Goal: Task Accomplishment & Management: Use online tool/utility

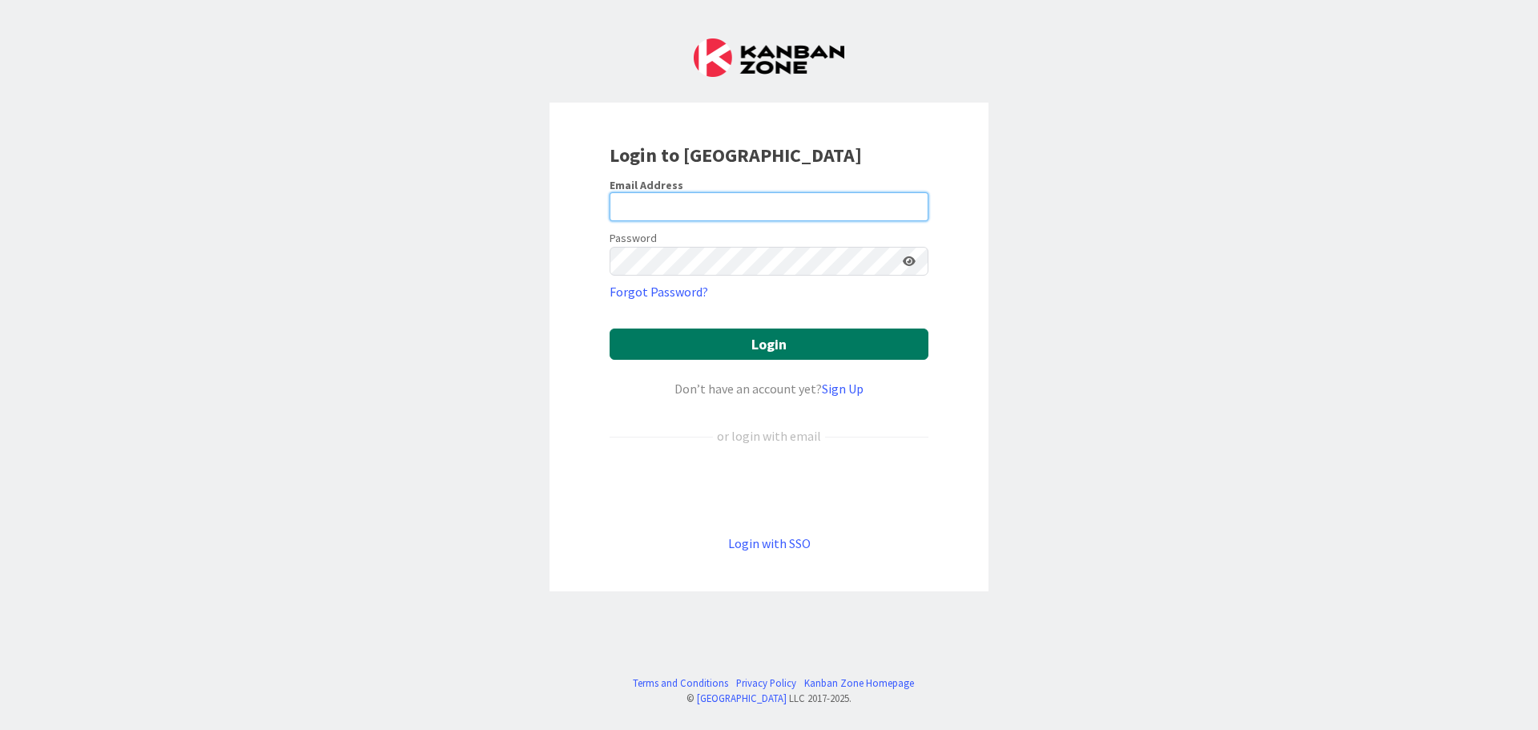
type input "[EMAIL_ADDRESS][DOMAIN_NAME]"
click at [708, 341] on button "Login" at bounding box center [769, 344] width 319 height 31
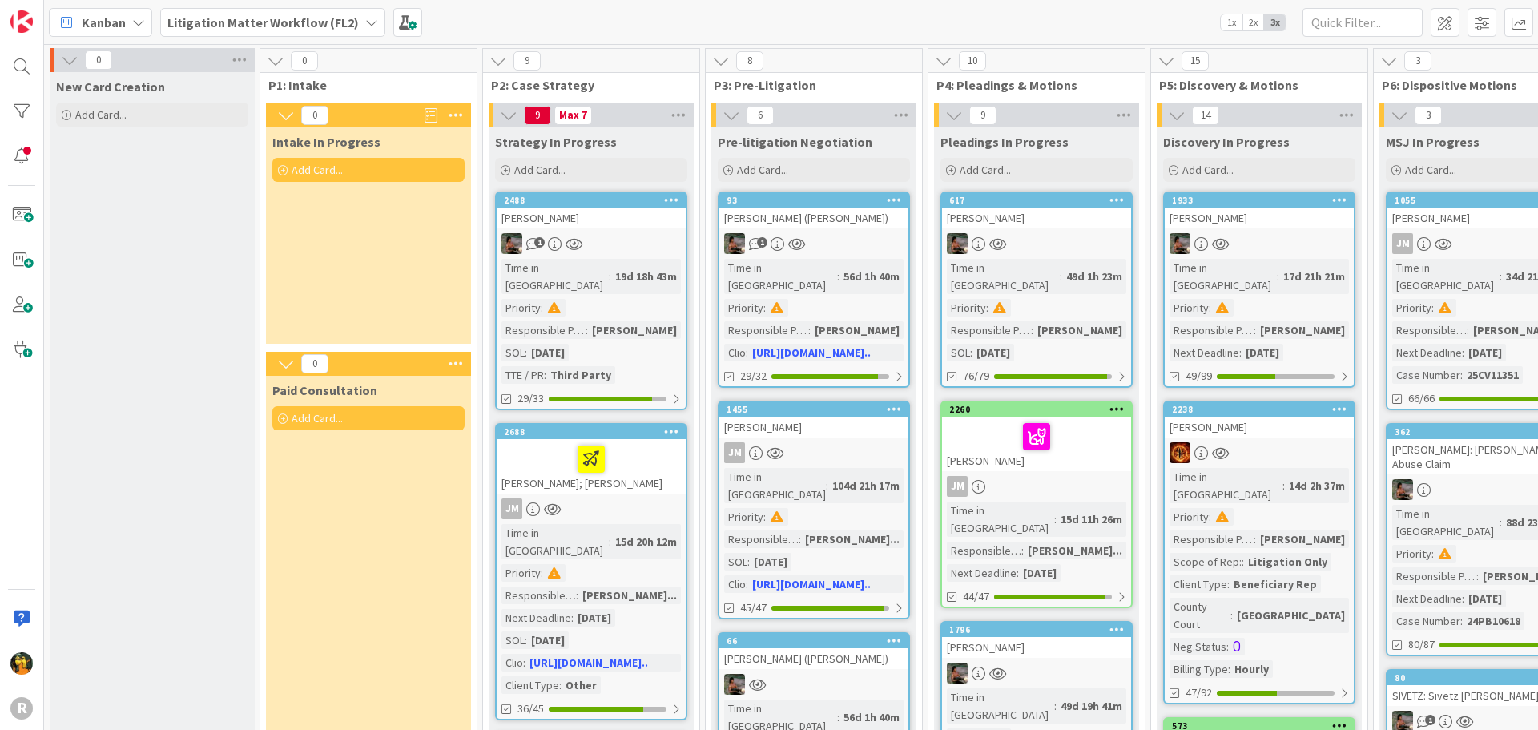
click at [108, 15] on span "Kanban" at bounding box center [104, 22] width 44 height 19
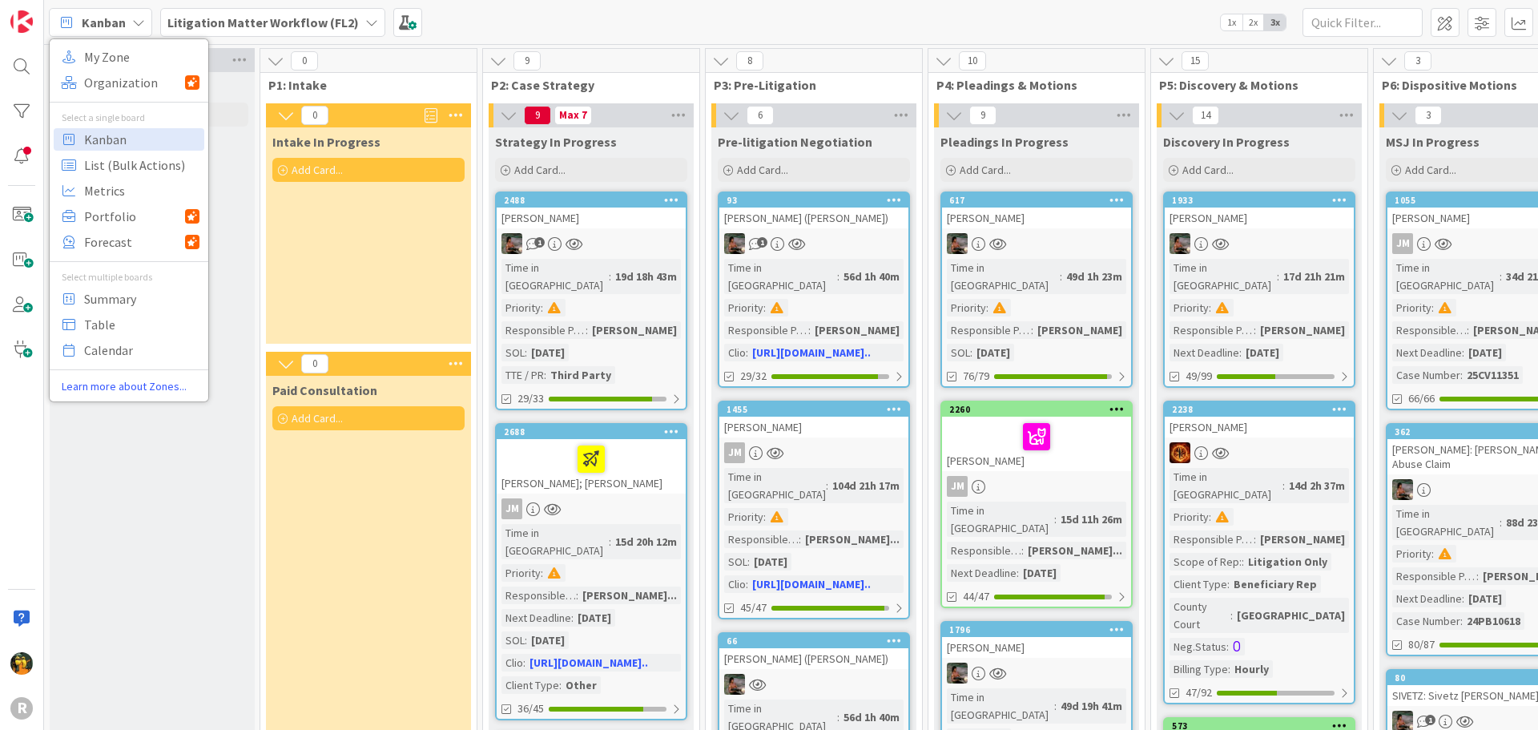
click at [108, 16] on span "Kanban" at bounding box center [104, 22] width 44 height 19
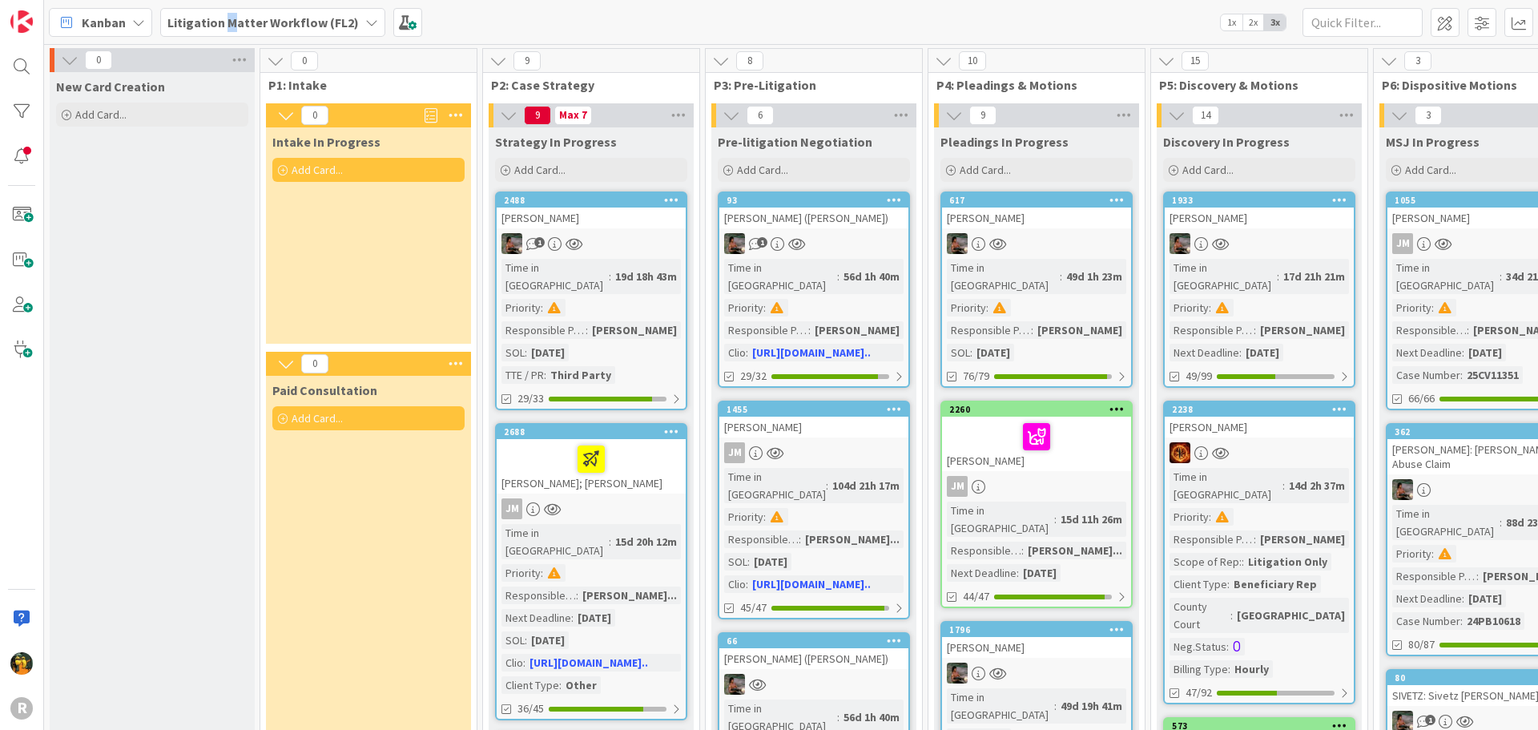
click at [230, 11] on div "Litigation Matter Workflow (FL2)" at bounding box center [272, 22] width 225 height 29
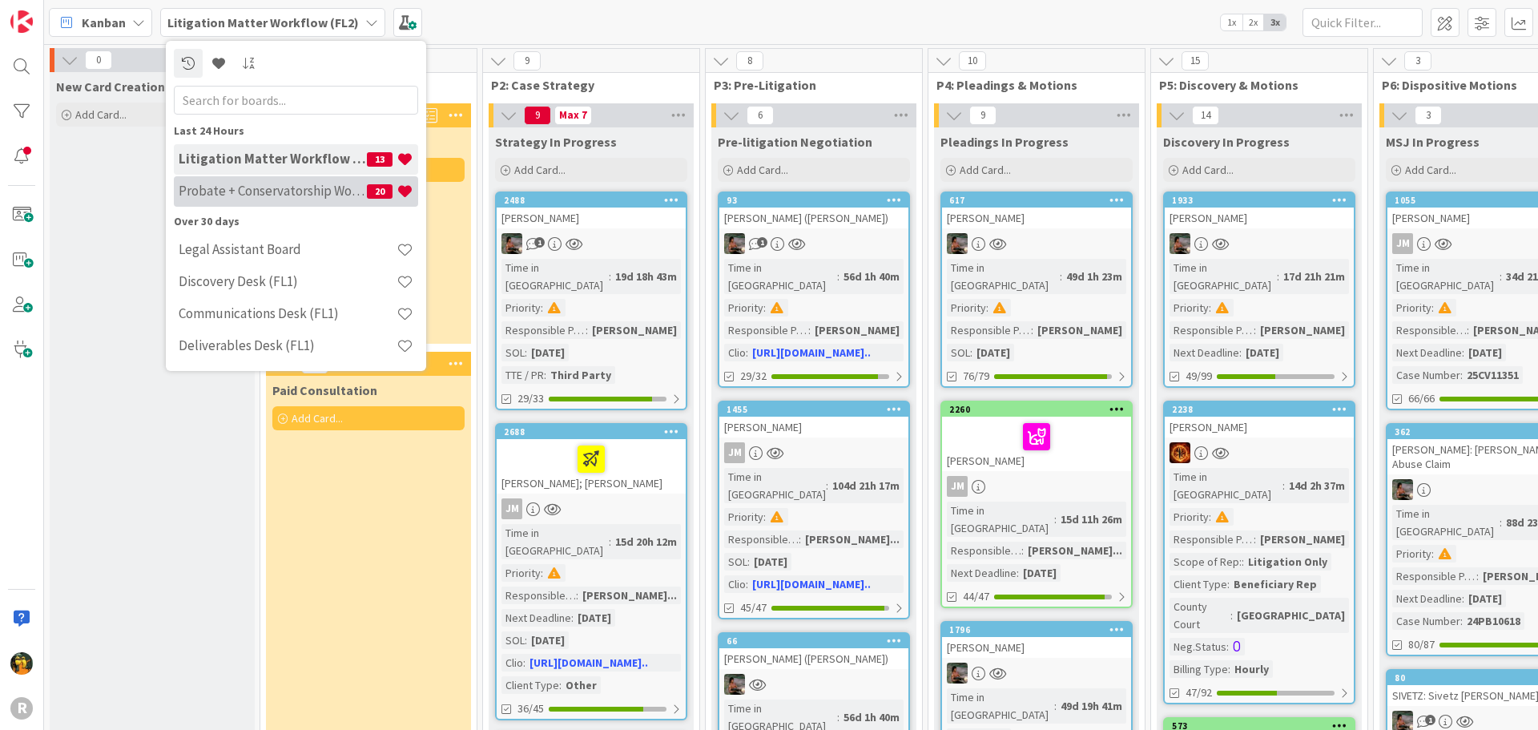
click at [236, 180] on div "Probate + Conservatorship Workflow (FL2) 20" at bounding box center [296, 191] width 244 height 30
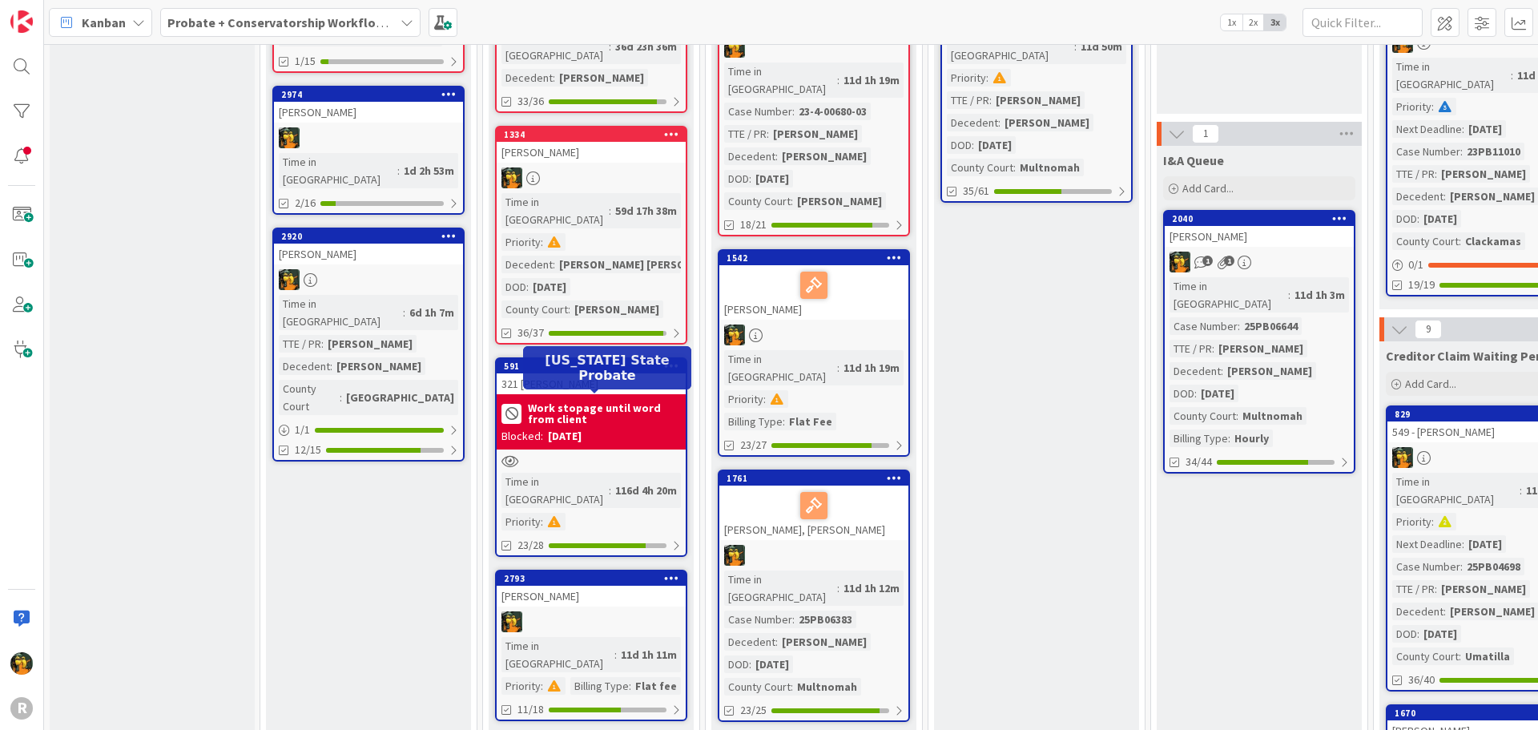
scroll to position [240, 0]
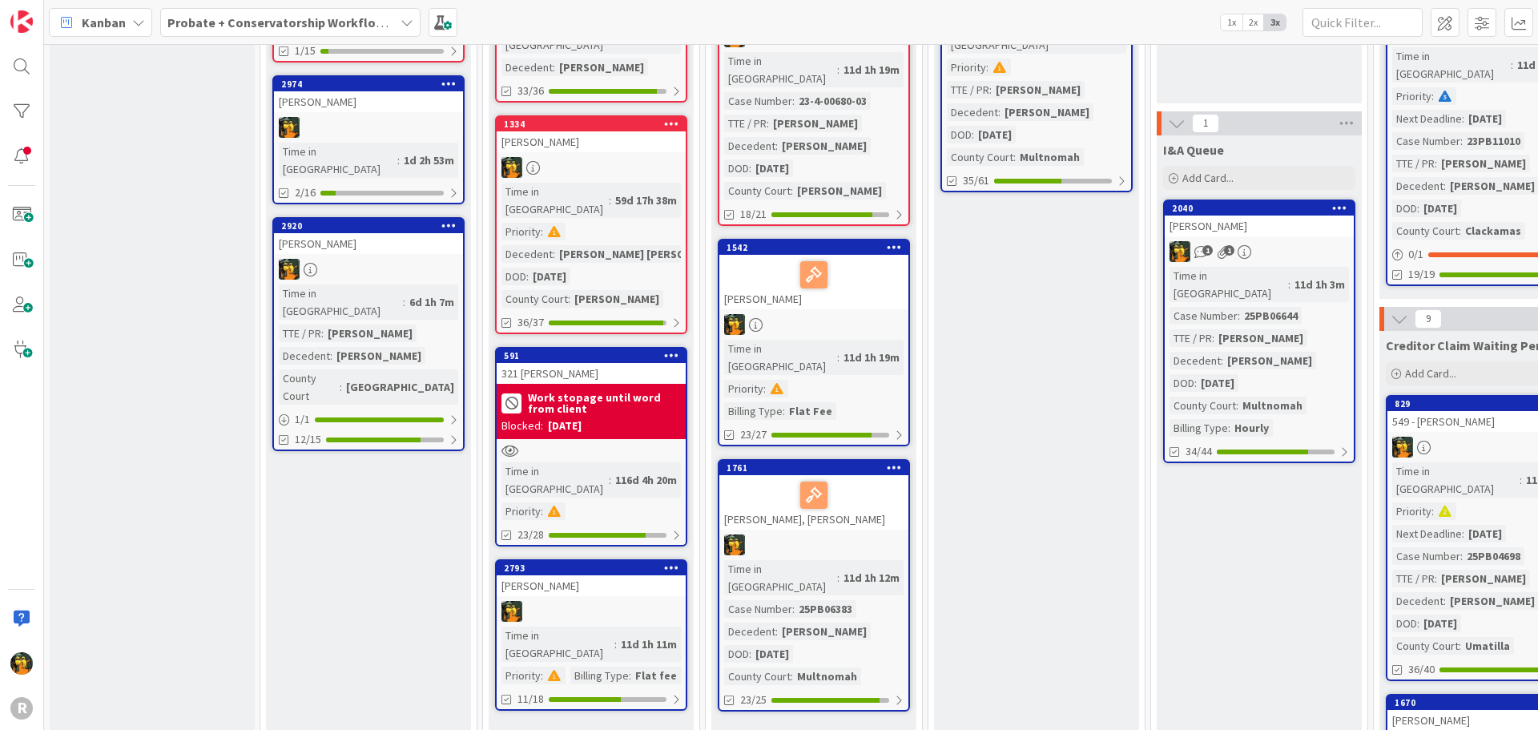
click at [421, 236] on link "2920 [PERSON_NAME] Time in [GEOGRAPHIC_DATA] : 6d 1h 7m TTE / PR : [PERSON_NAME…" at bounding box center [368, 334] width 192 height 234
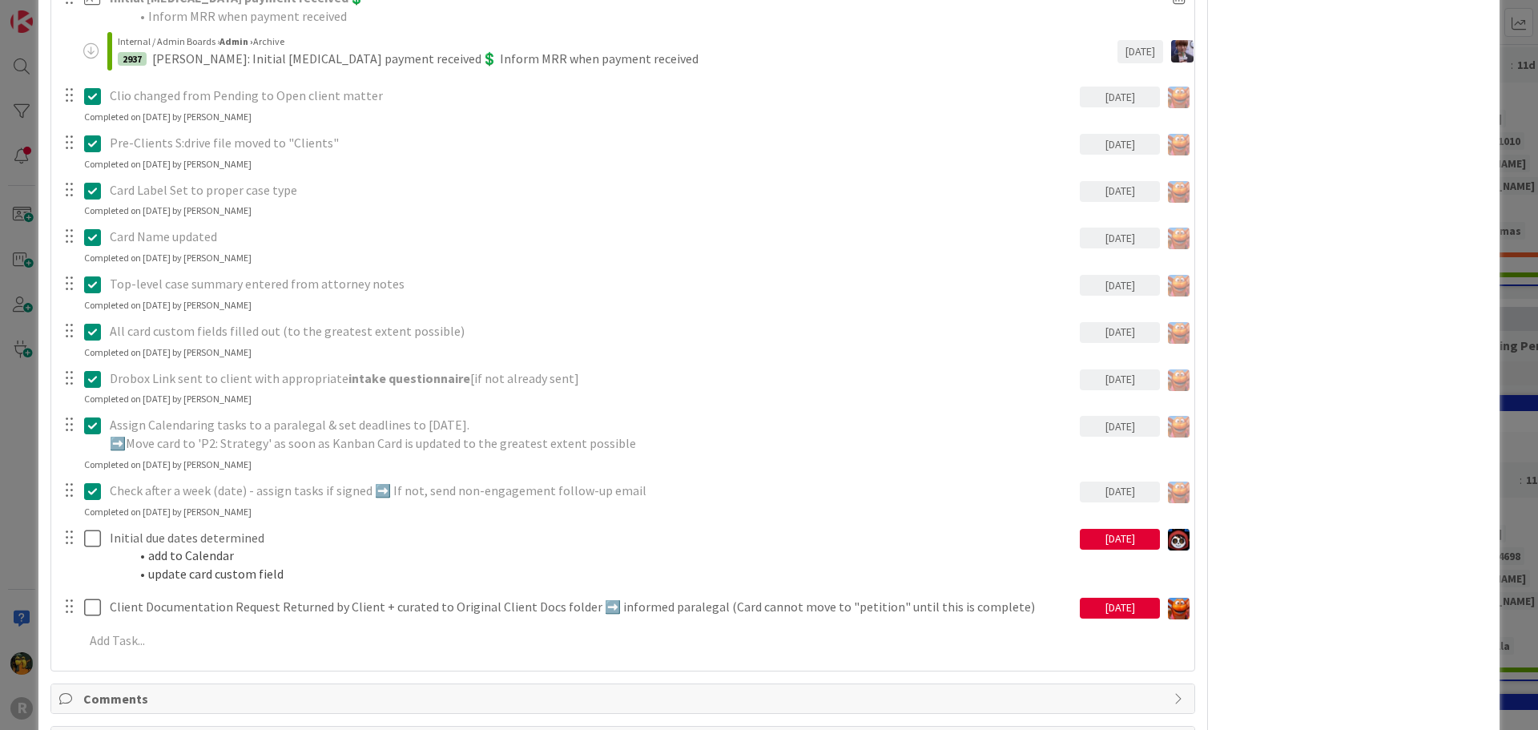
scroll to position [707, 0]
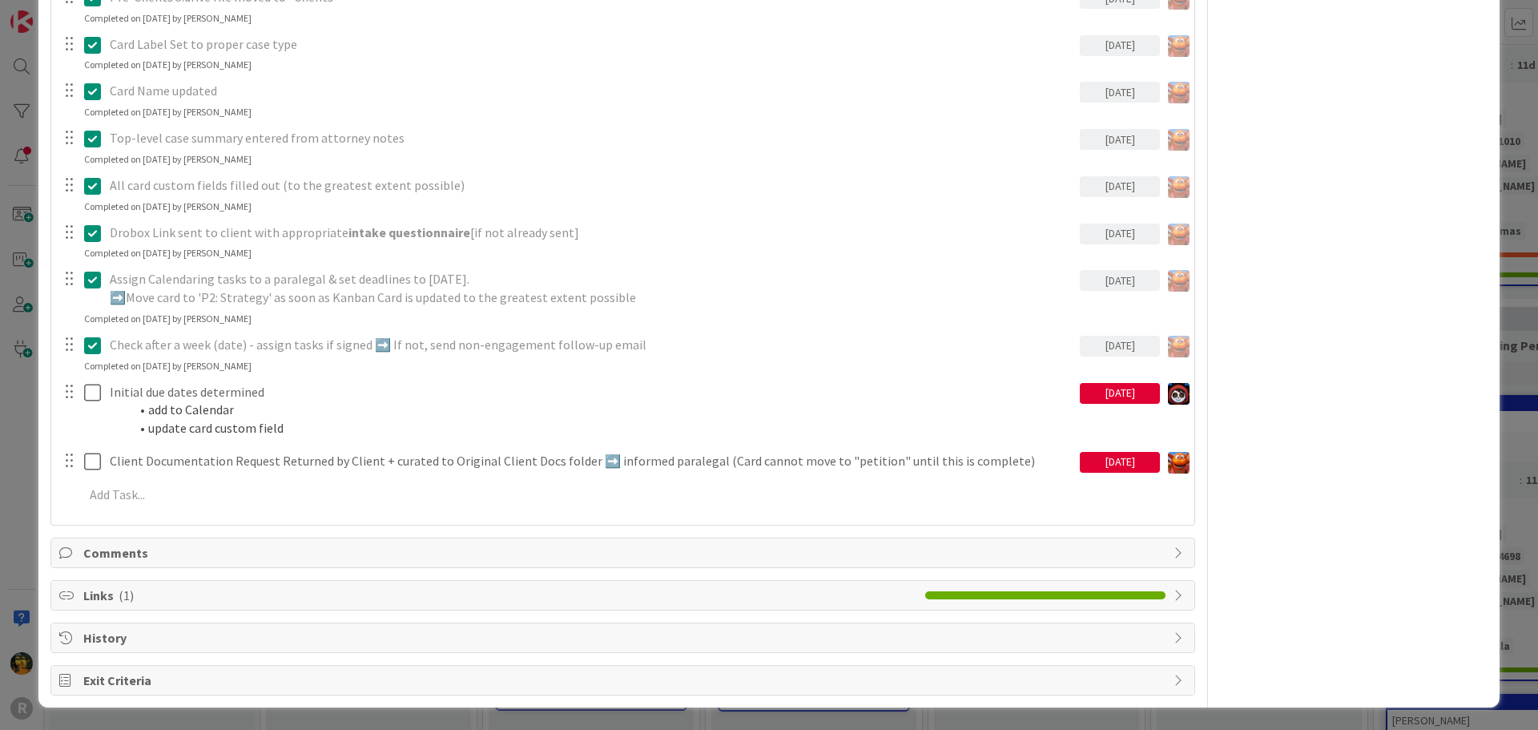
click at [126, 552] on span "Comments" at bounding box center [624, 552] width 1083 height 19
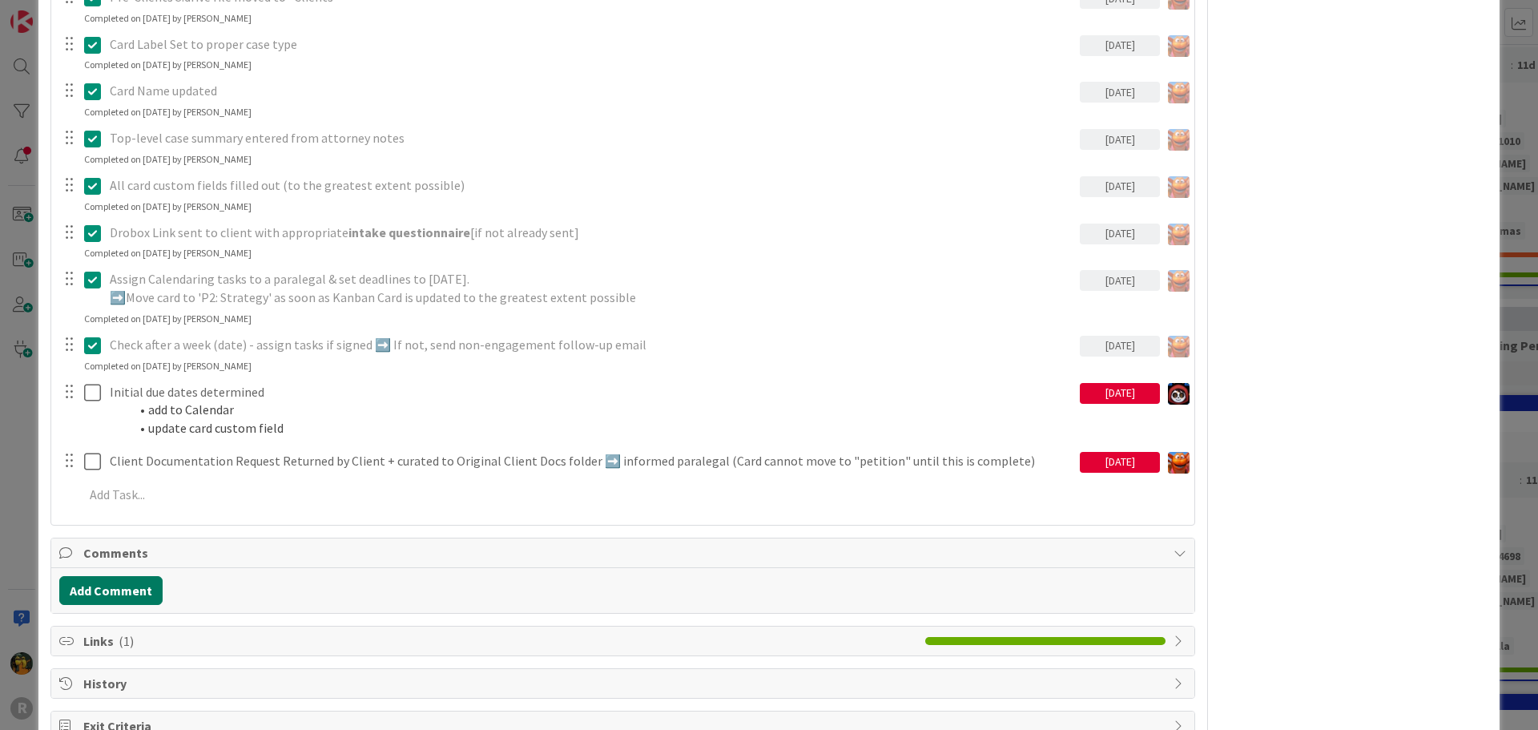
click at [108, 599] on button "Add Comment" at bounding box center [110, 590] width 103 height 29
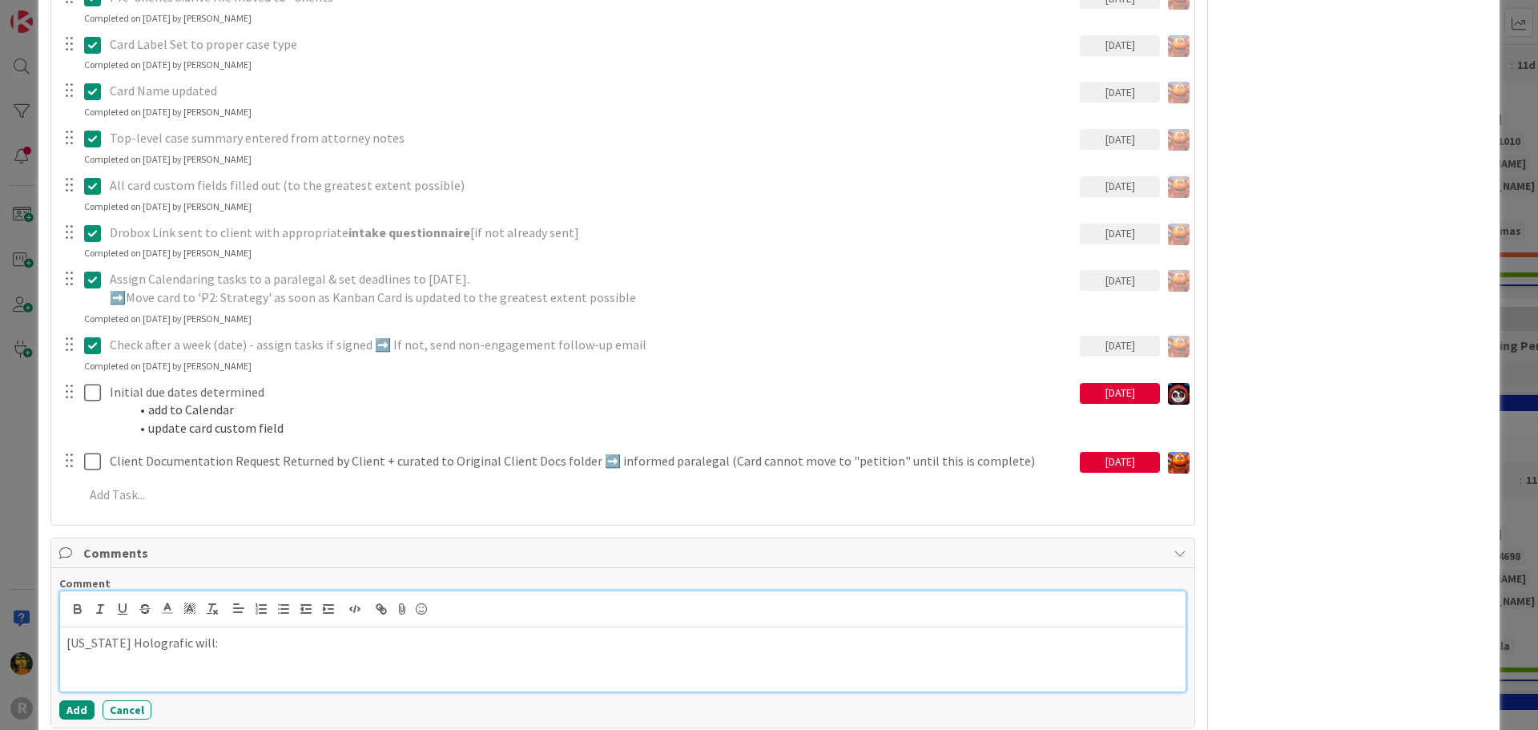
click at [272, 655] on div "[US_STATE] Holografic will:" at bounding box center [623, 659] width 1126 height 64
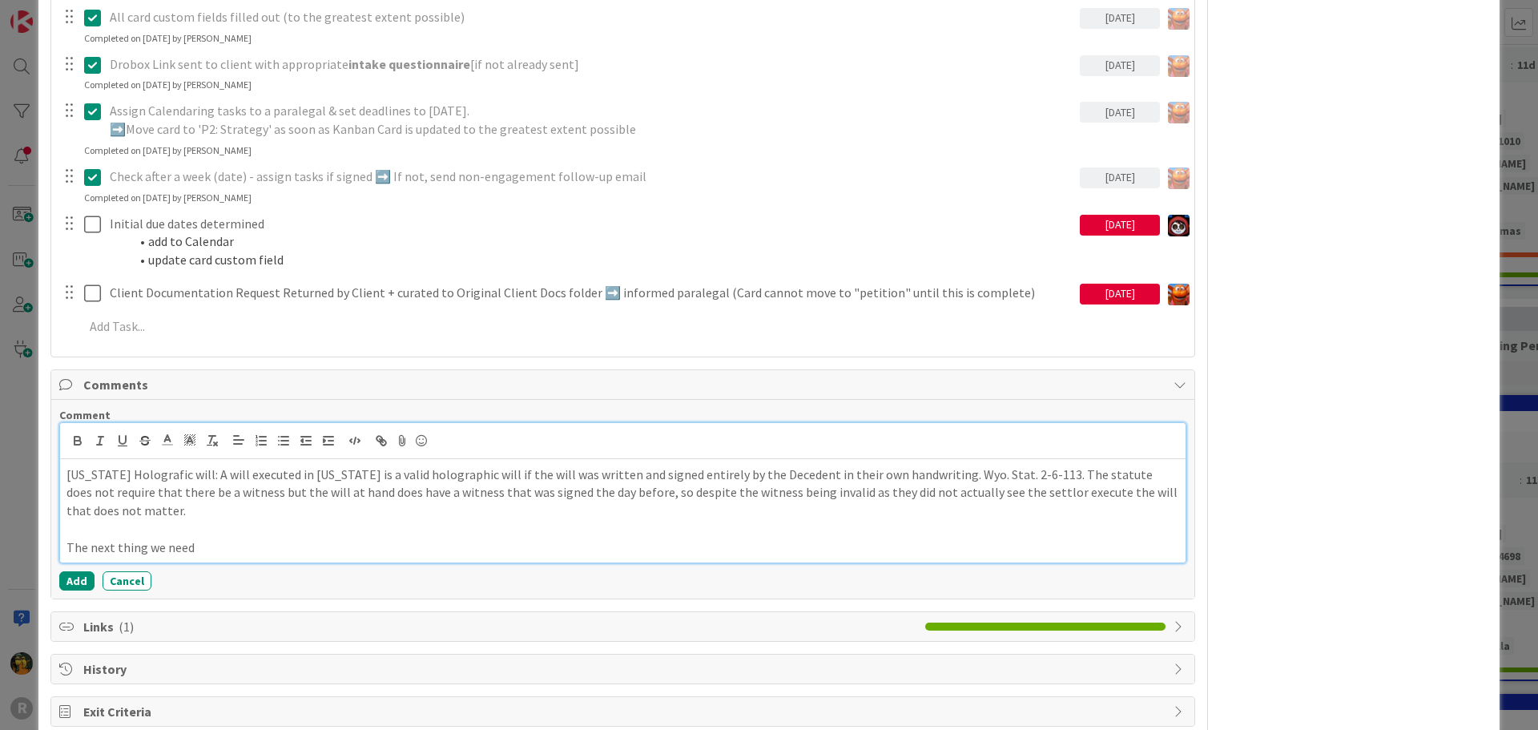
scroll to position [906, 0]
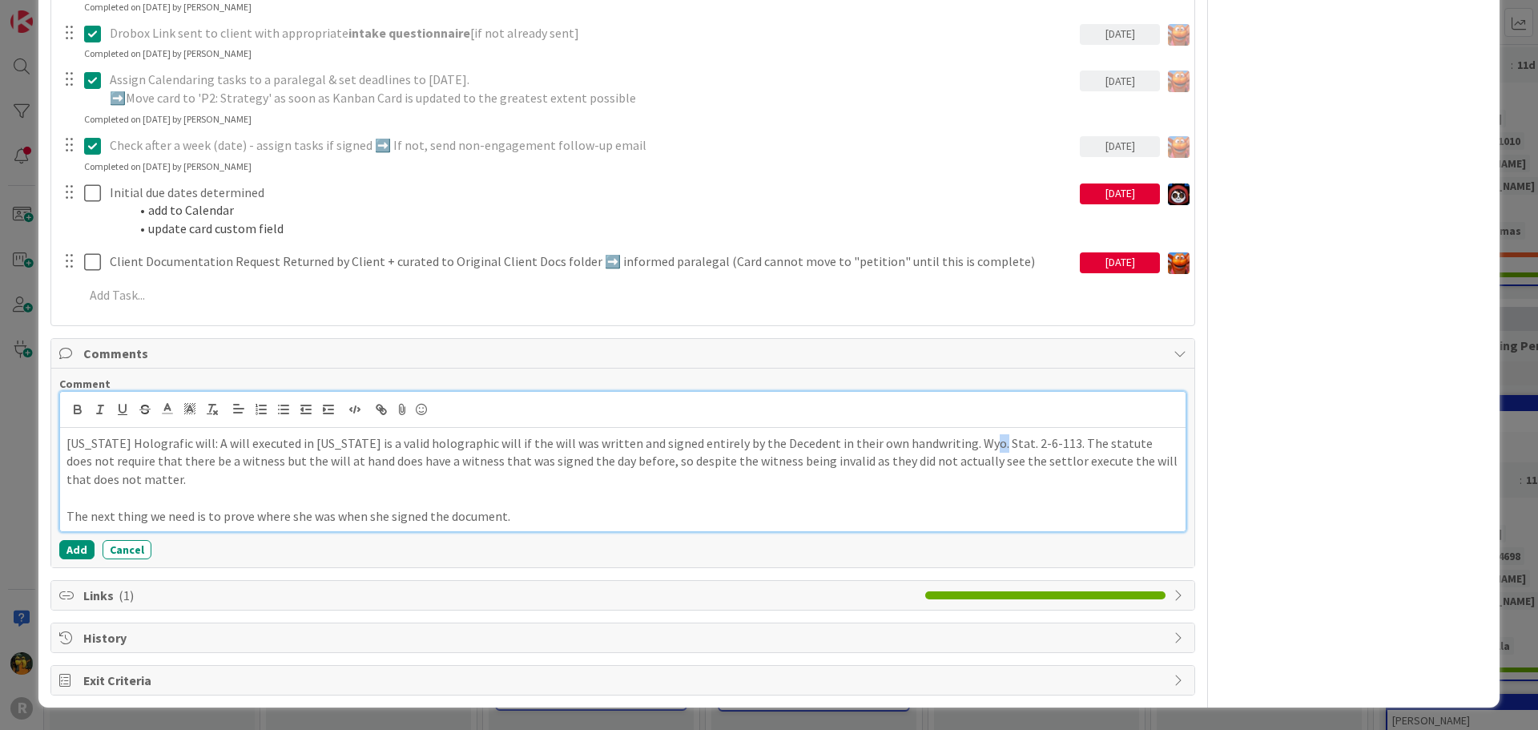
drag, startPoint x: 985, startPoint y: 451, endPoint x: 1029, endPoint y: 354, distance: 106.5
click at [978, 445] on p "[US_STATE] Holografic will: A will executed in [US_STATE] is a valid holographi…" at bounding box center [623, 461] width 1113 height 54
